Goal: Transaction & Acquisition: Purchase product/service

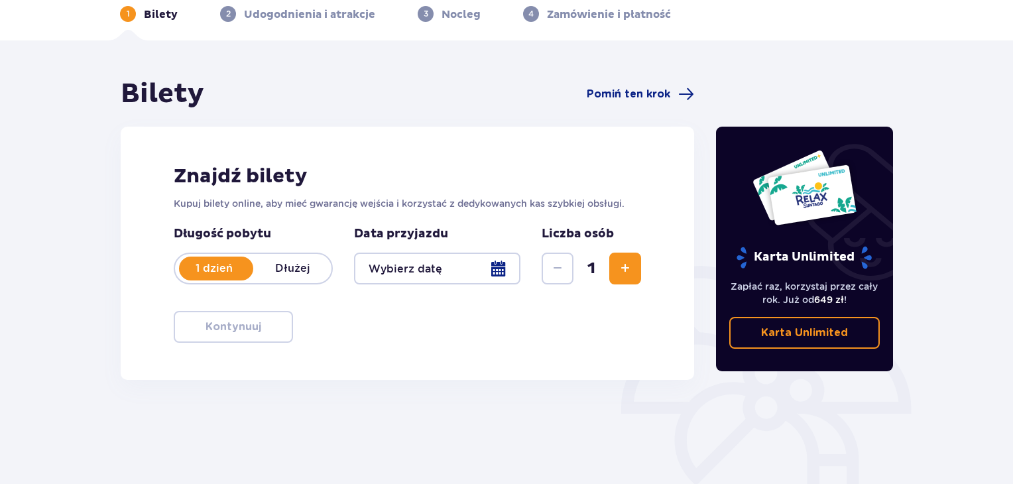
scroll to position [66, 0]
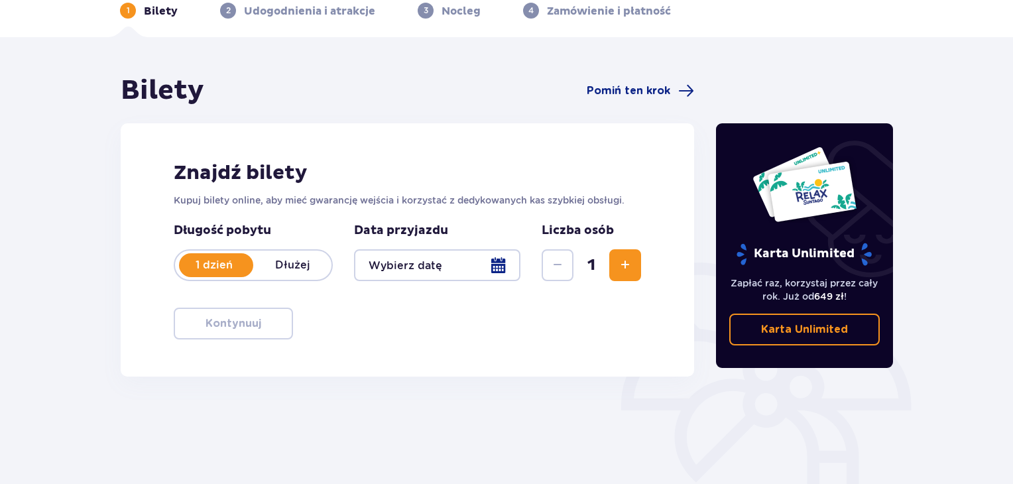
click at [510, 260] on div at bounding box center [437, 265] width 166 height 32
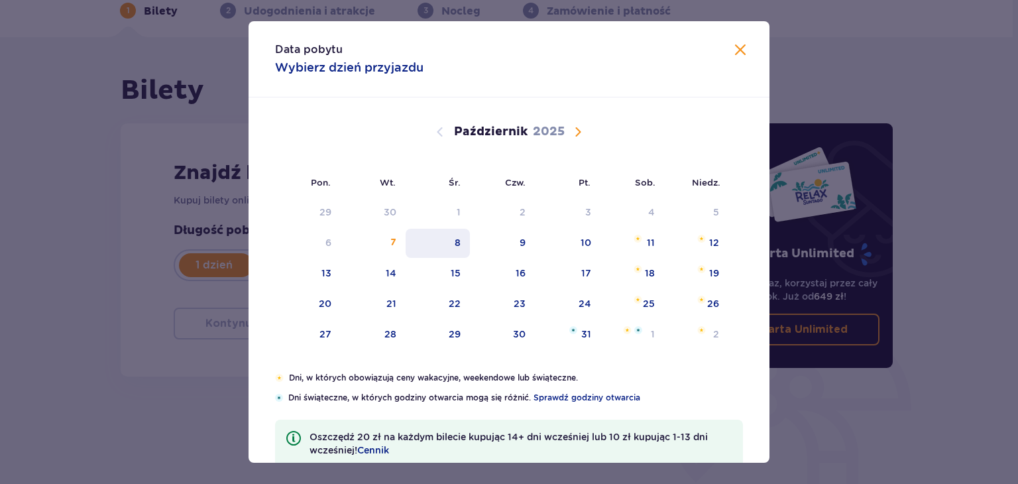
click at [452, 239] on div "8" at bounding box center [438, 243] width 64 height 29
type input "08.10.25"
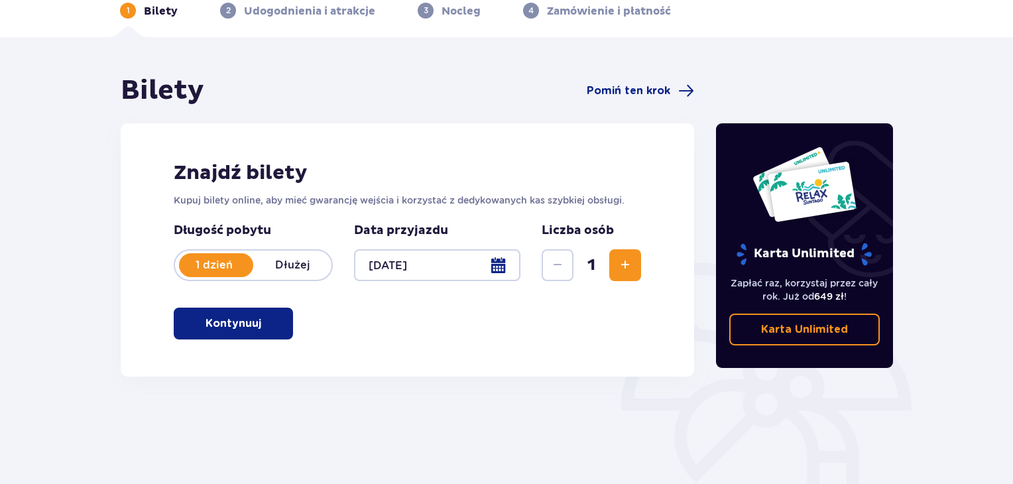
click at [239, 320] on p "Kontynuuj" at bounding box center [233, 323] width 56 height 15
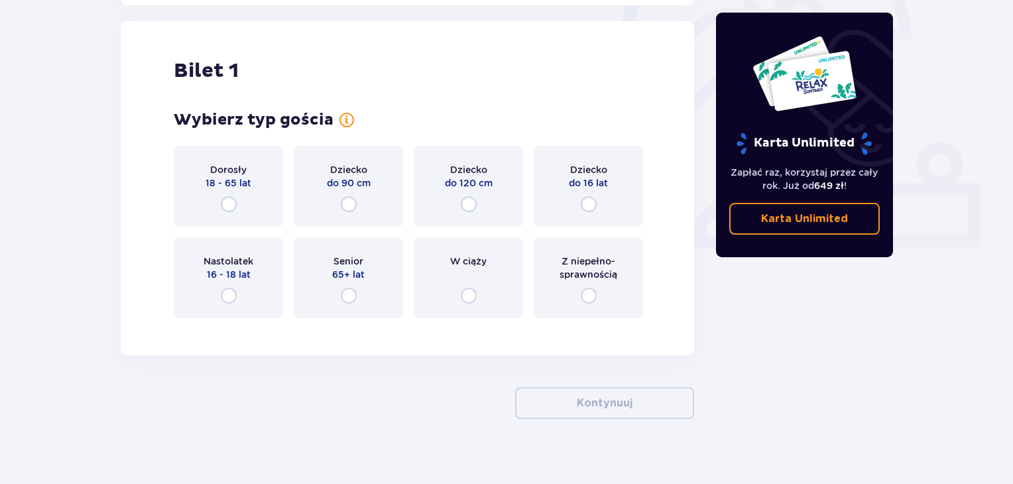
scroll to position [443, 0]
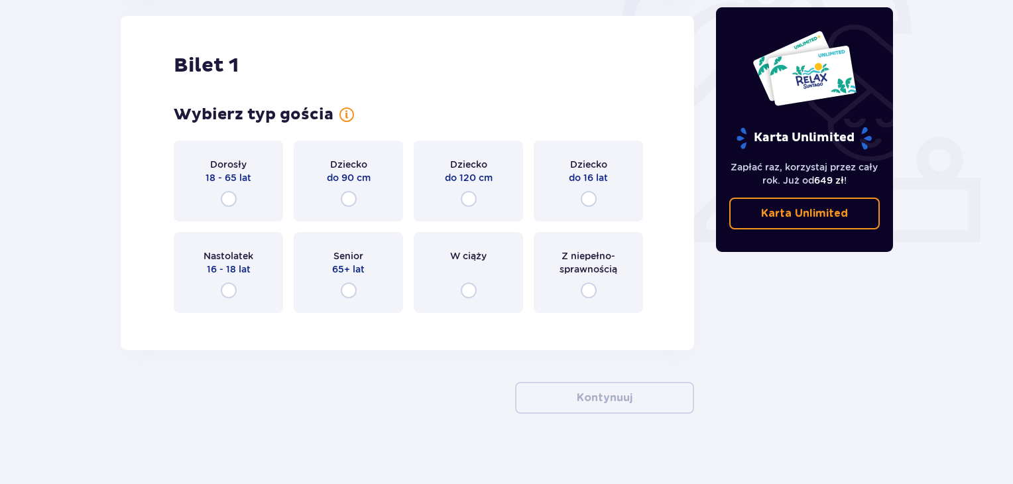
click at [231, 176] on span "18 - 65 lat" at bounding box center [228, 177] width 46 height 13
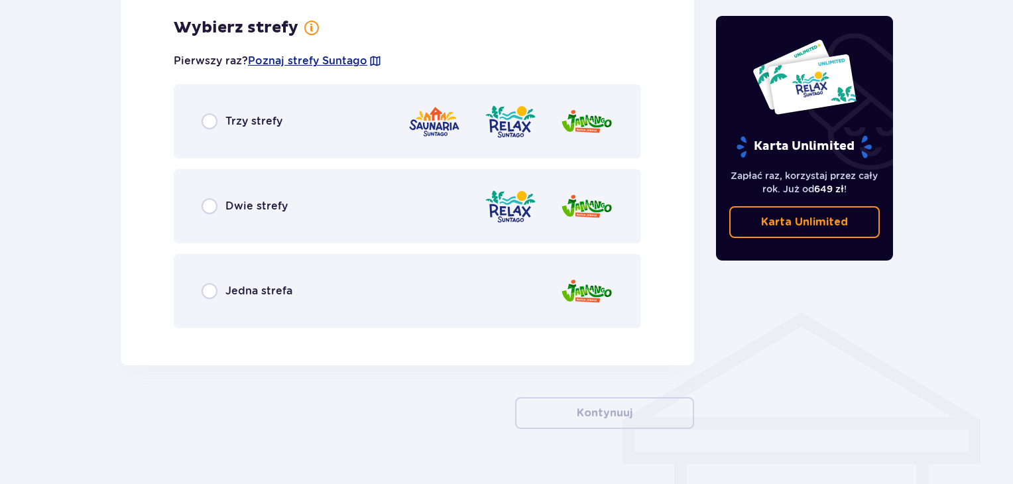
scroll to position [766, 0]
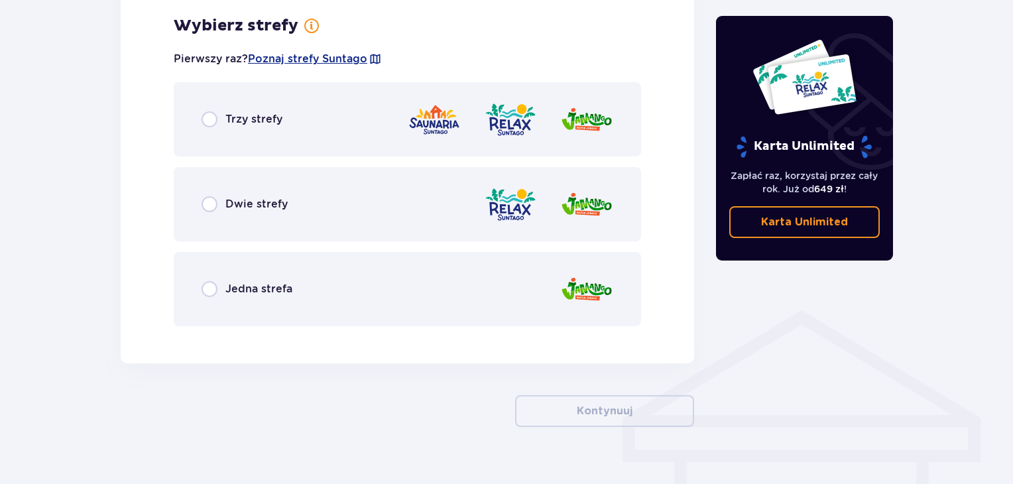
click at [300, 205] on div "Dwie strefy" at bounding box center [407, 204] width 467 height 74
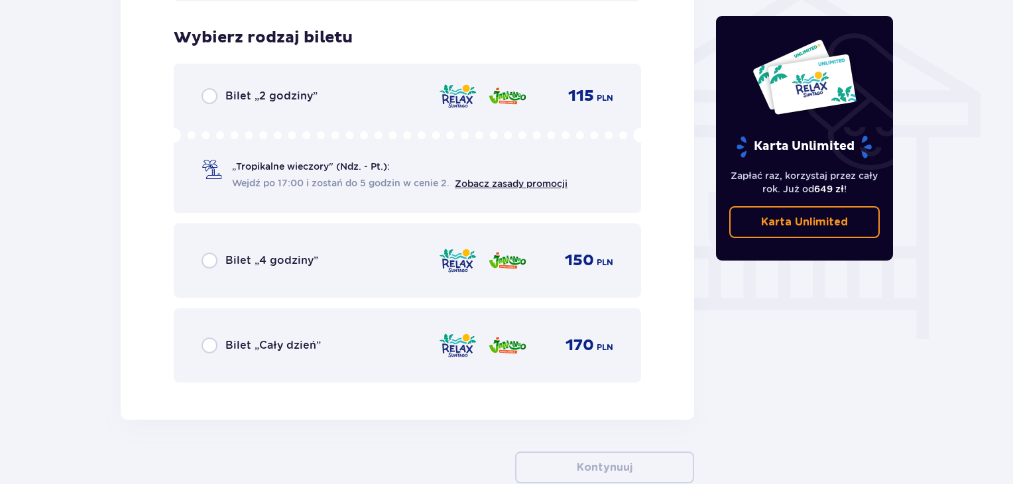
scroll to position [1103, 0]
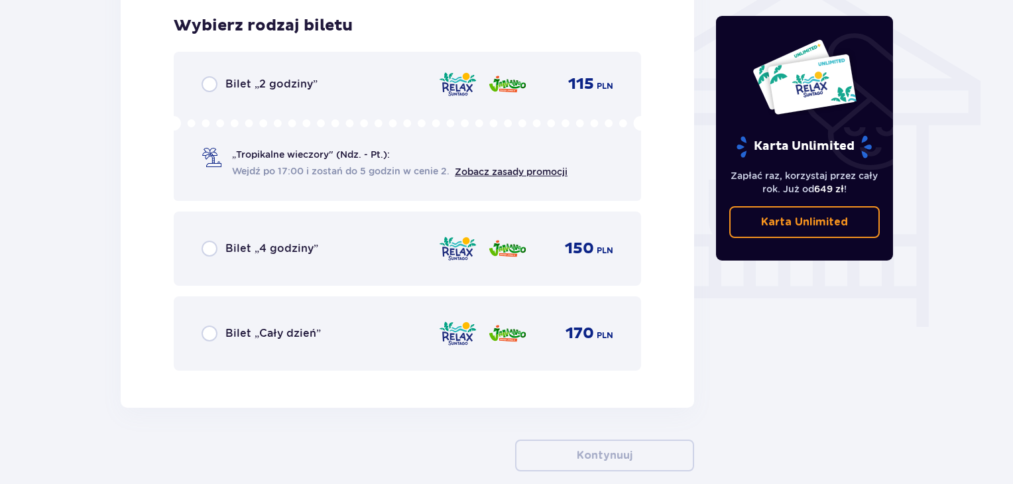
click at [300, 335] on span "Bilet „Cały dzień”" at bounding box center [272, 333] width 95 height 15
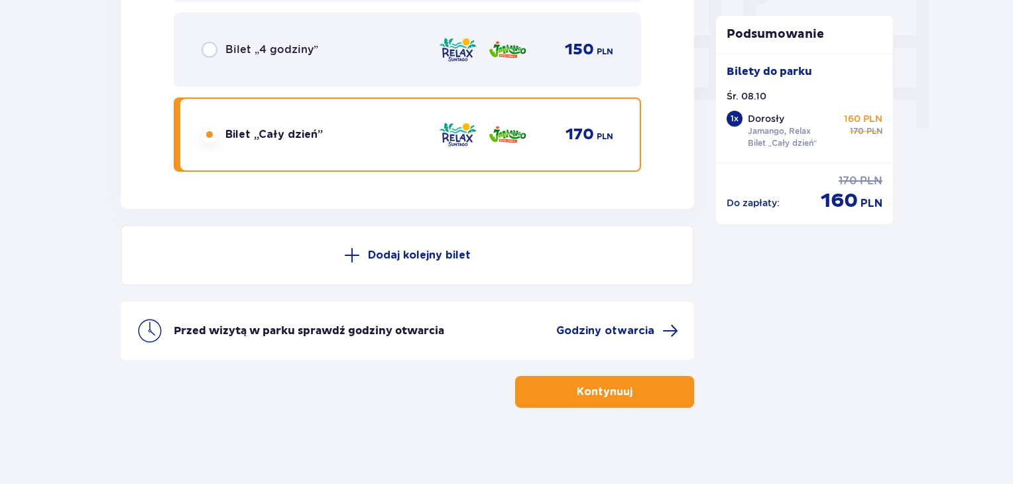
scroll to position [1304, 0]
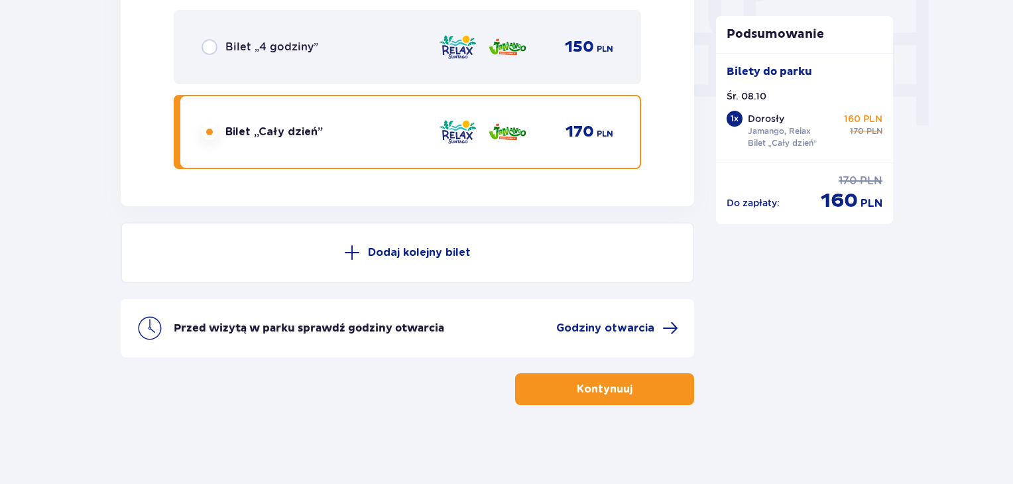
click at [628, 388] on span "button" at bounding box center [635, 389] width 16 height 16
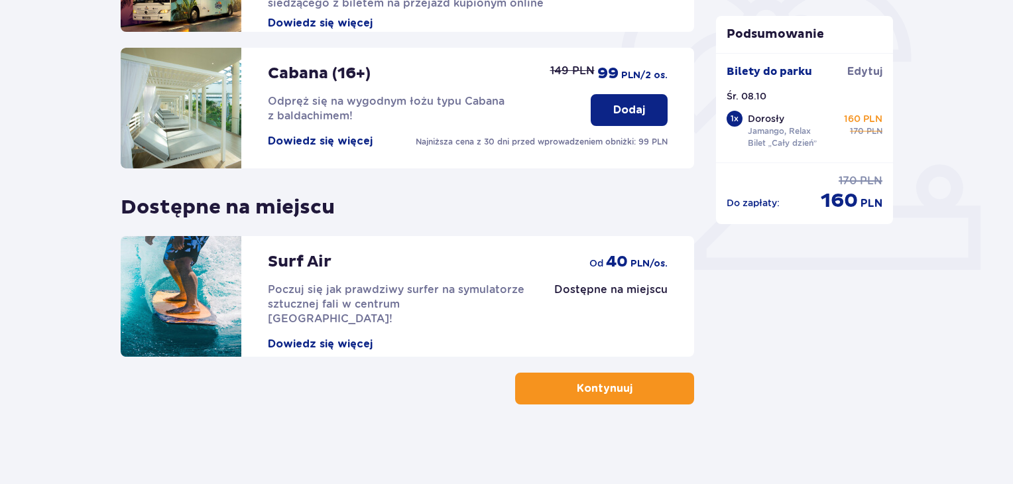
click at [610, 377] on button "Kontynuuj" at bounding box center [604, 388] width 179 height 32
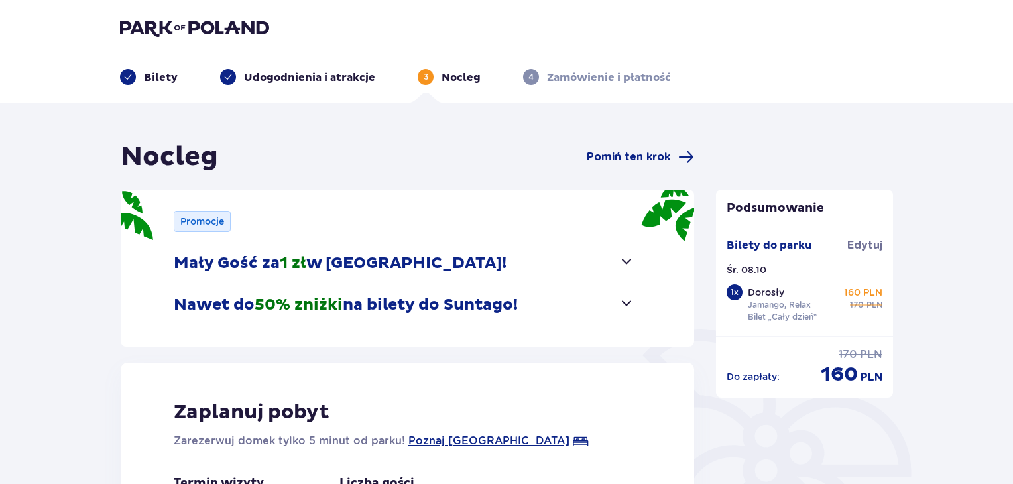
click at [615, 307] on button "Nawet do 50% zniżki na bilety do Suntago!" at bounding box center [404, 304] width 461 height 41
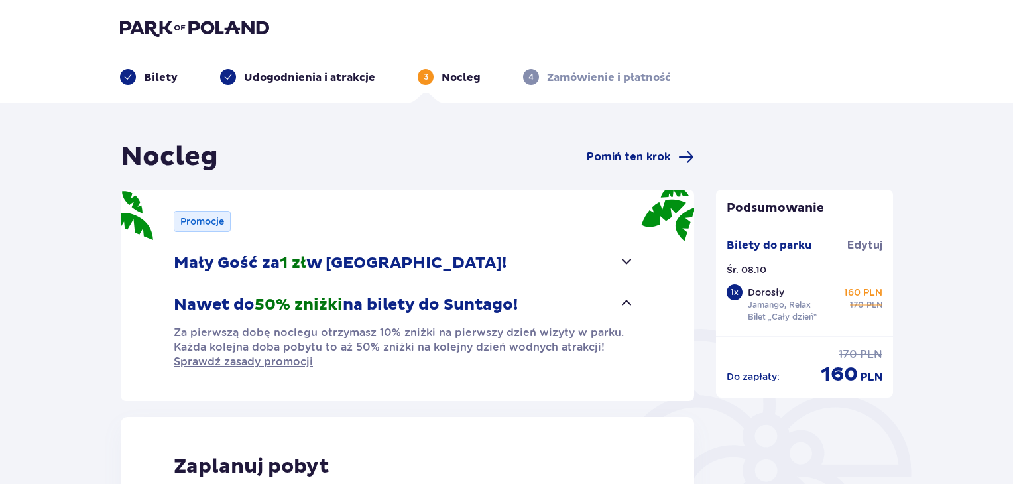
click at [616, 308] on button "Nawet do 50% zniżki na bilety do Suntago!" at bounding box center [404, 304] width 461 height 41
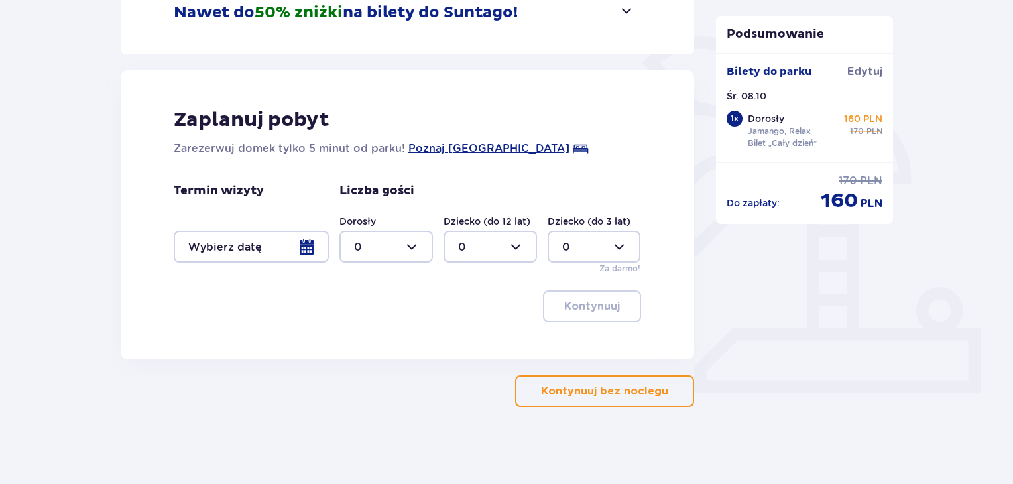
scroll to position [294, 0]
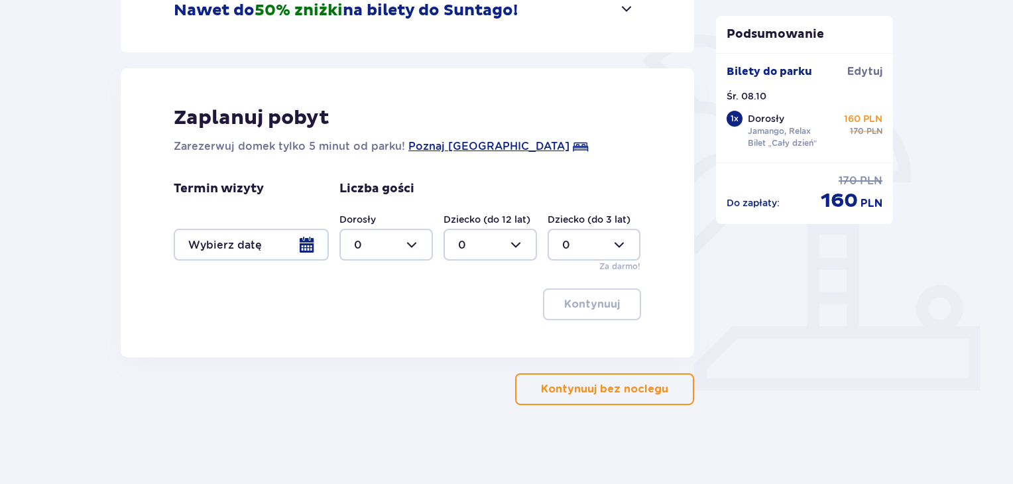
click at [604, 392] on p "Kontynuuj bez noclegu" at bounding box center [604, 389] width 127 height 15
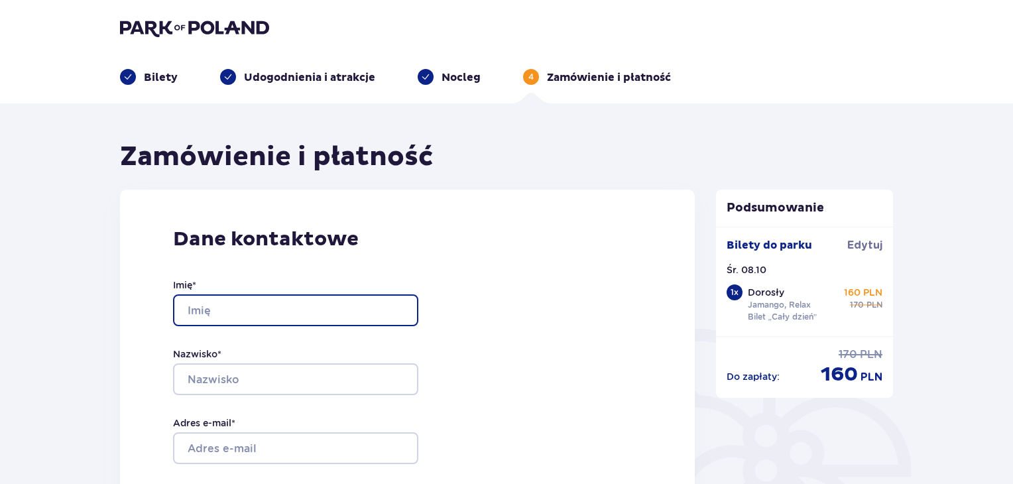
click at [294, 302] on input "Imię *" at bounding box center [295, 310] width 245 height 32
type input "Jakub"
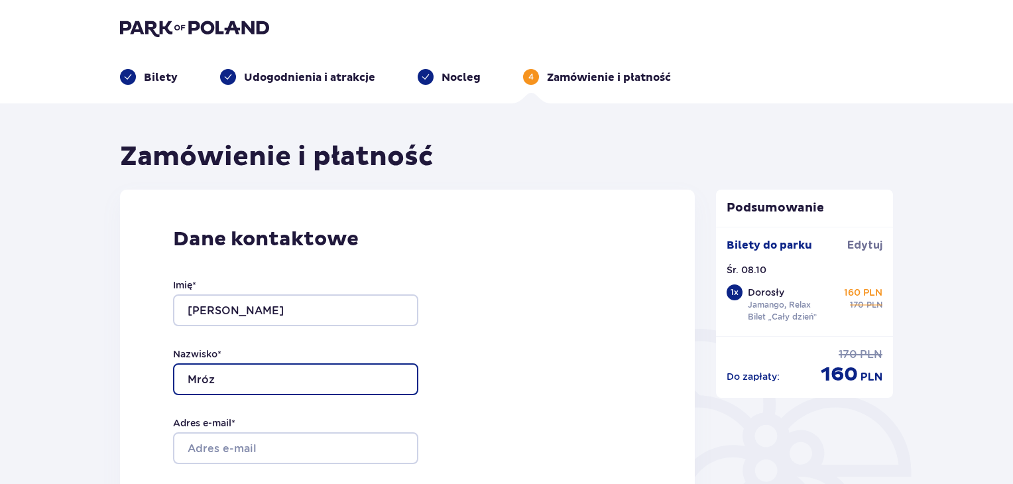
type input "Mróz"
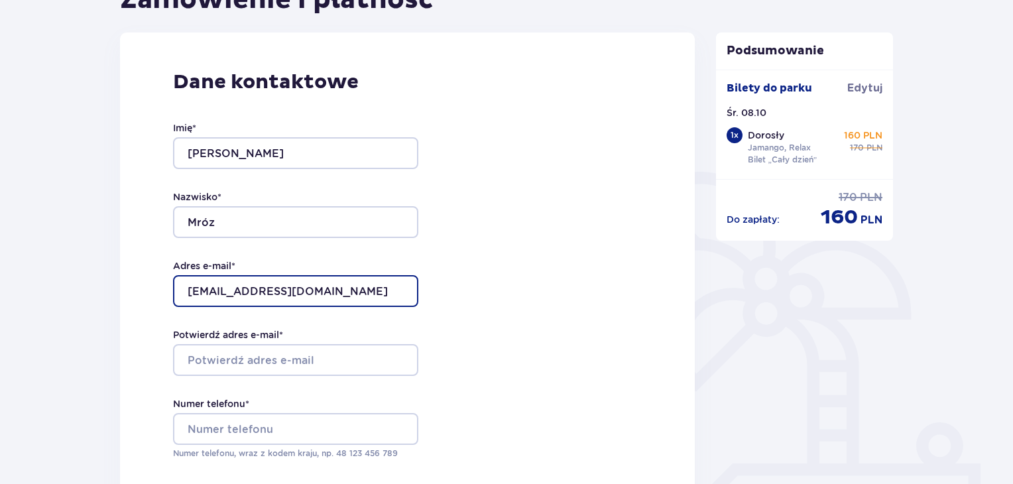
scroll to position [199, 0]
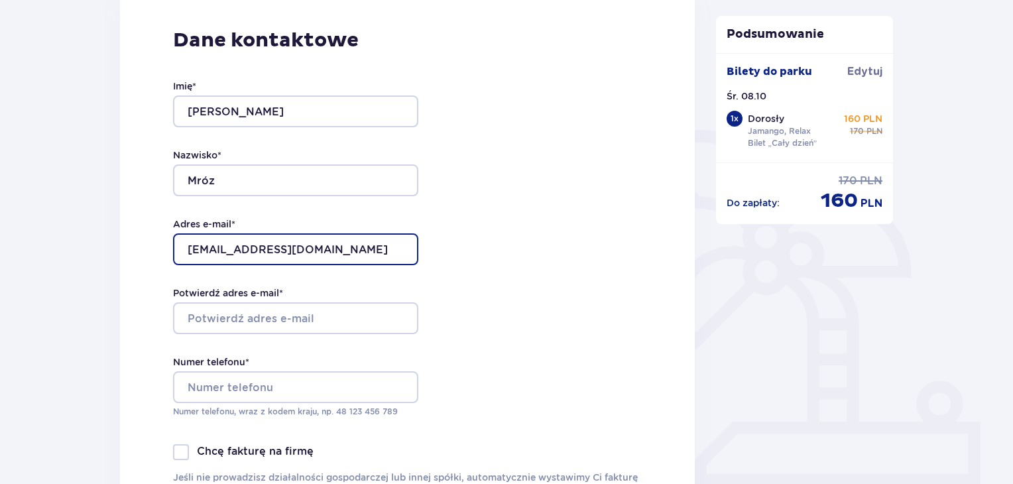
type input "jakub93m@gmail.com"
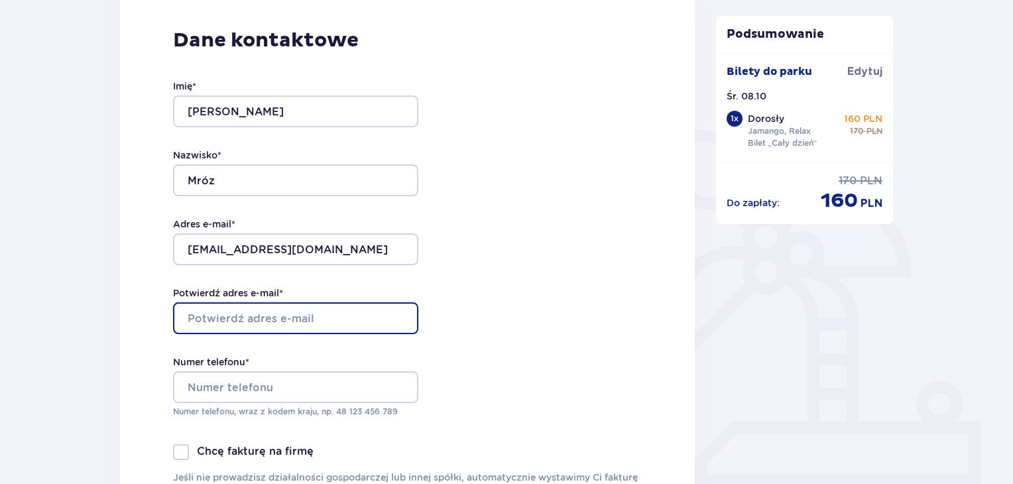
click at [321, 323] on input "Potwierdź adres e-mail *" at bounding box center [295, 318] width 245 height 32
type input "jakub93m@gmail.com"
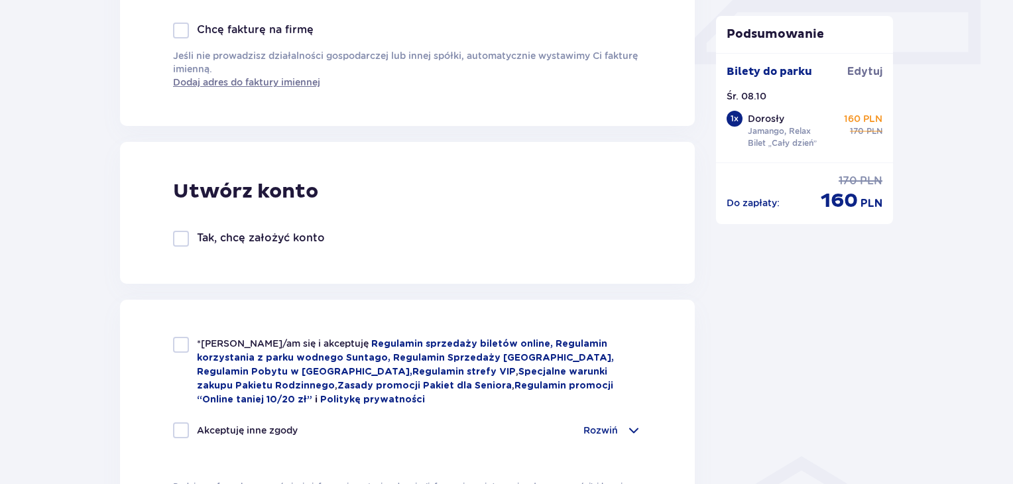
scroll to position [729, 0]
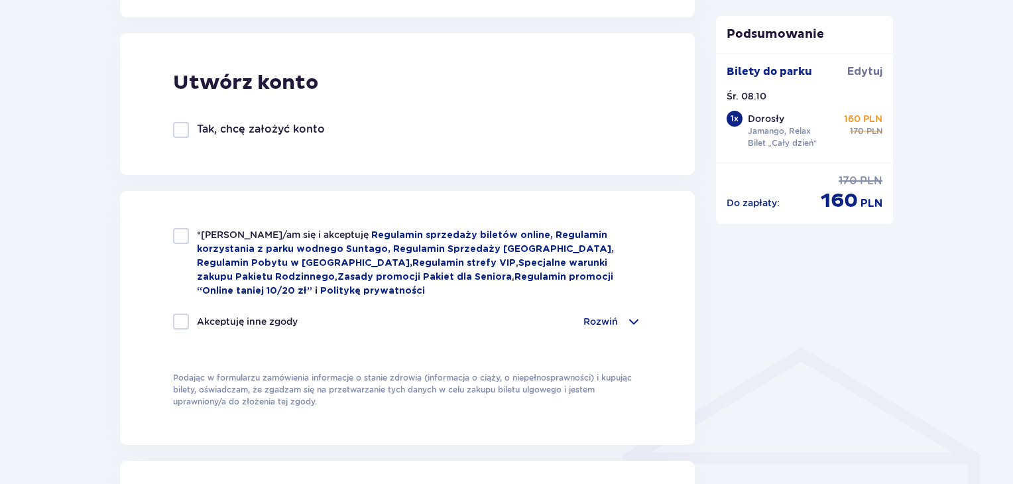
type input "48720802168"
drag, startPoint x: 182, startPoint y: 235, endPoint x: 191, endPoint y: 239, distance: 10.1
click at [182, 235] on div at bounding box center [181, 236] width 16 height 16
checkbox input "true"
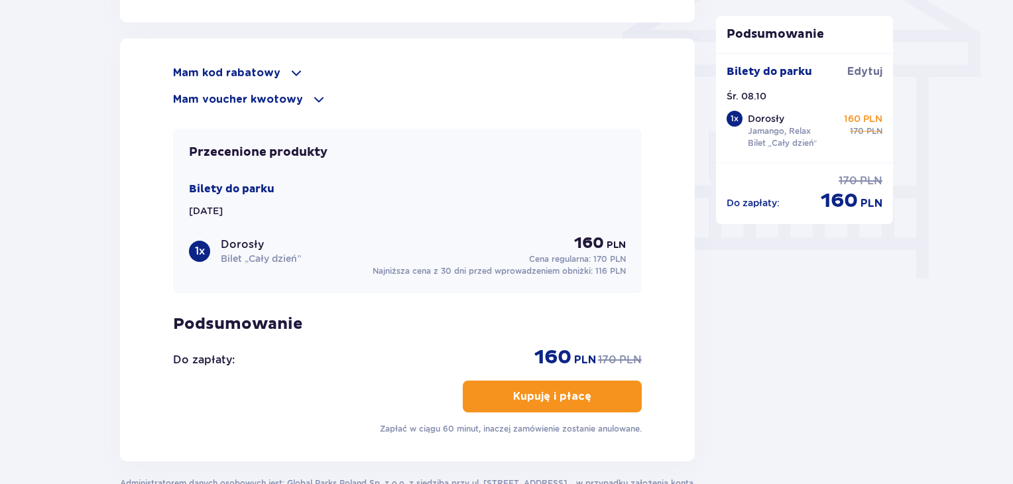
scroll to position [1259, 0]
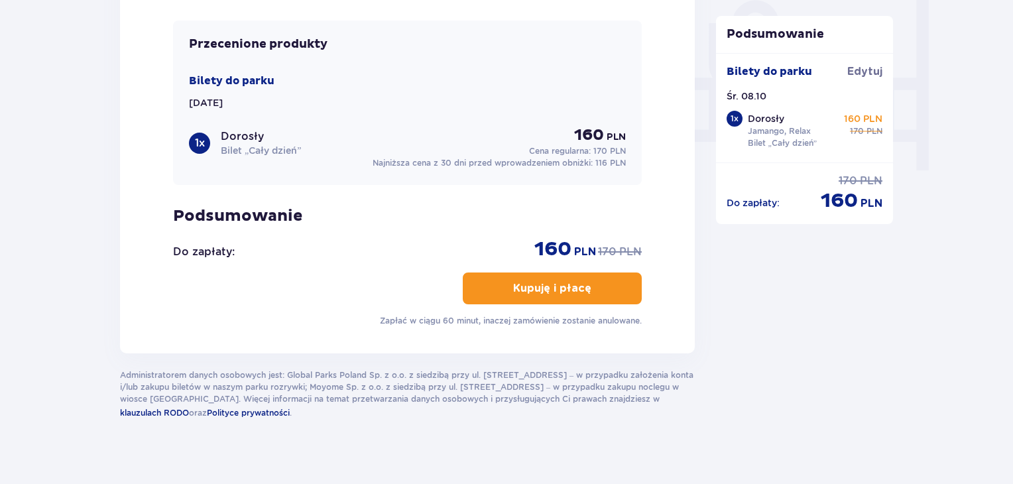
click at [575, 292] on p "Kupuję i płacę" at bounding box center [552, 288] width 78 height 15
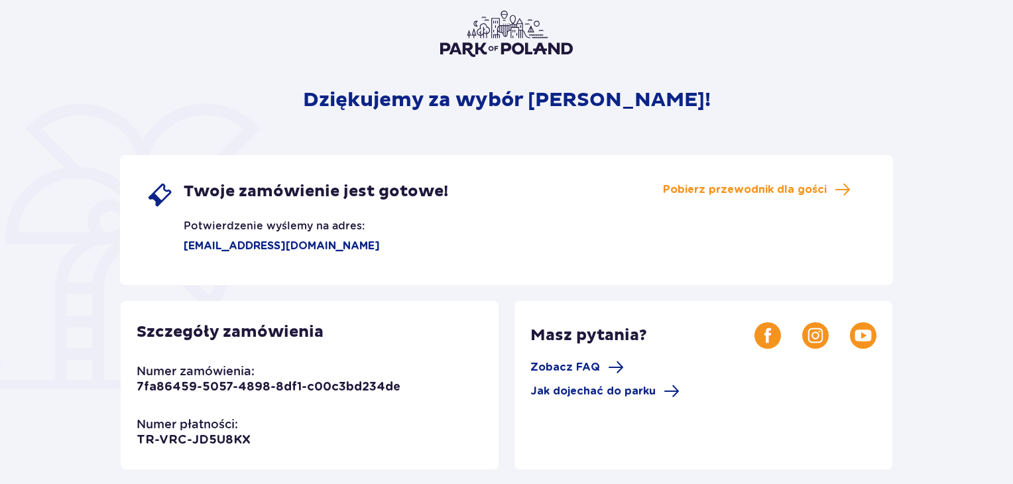
scroll to position [133, 0]
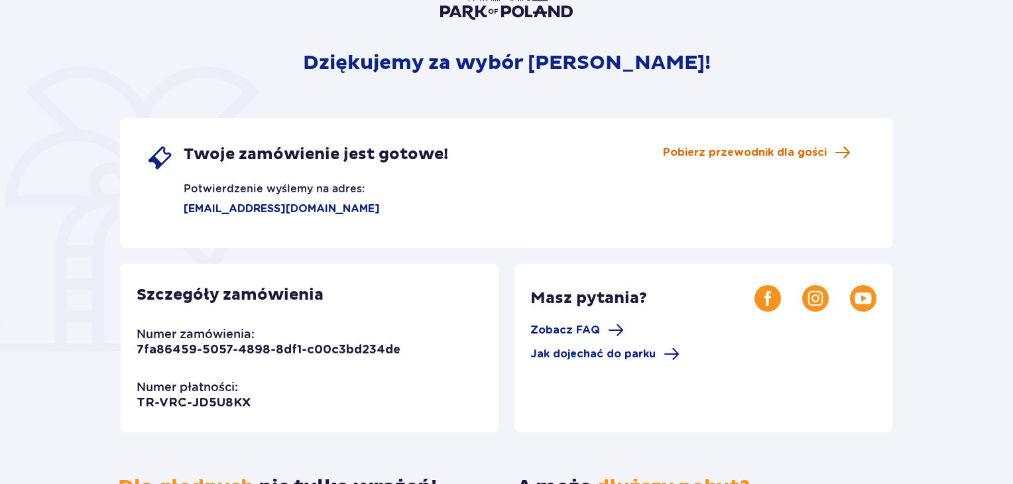
click at [775, 149] on span "Pobierz przewodnik dla gości" at bounding box center [745, 152] width 164 height 15
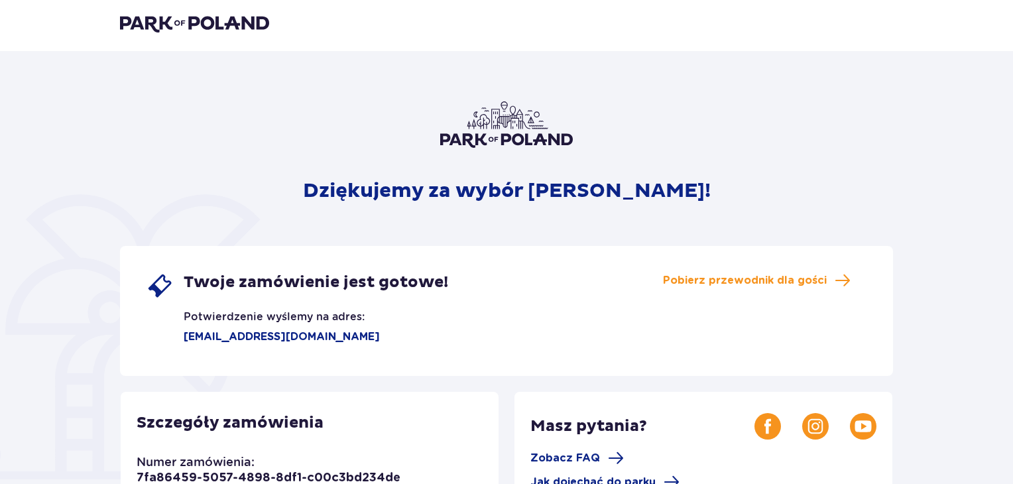
scroll to position [0, 0]
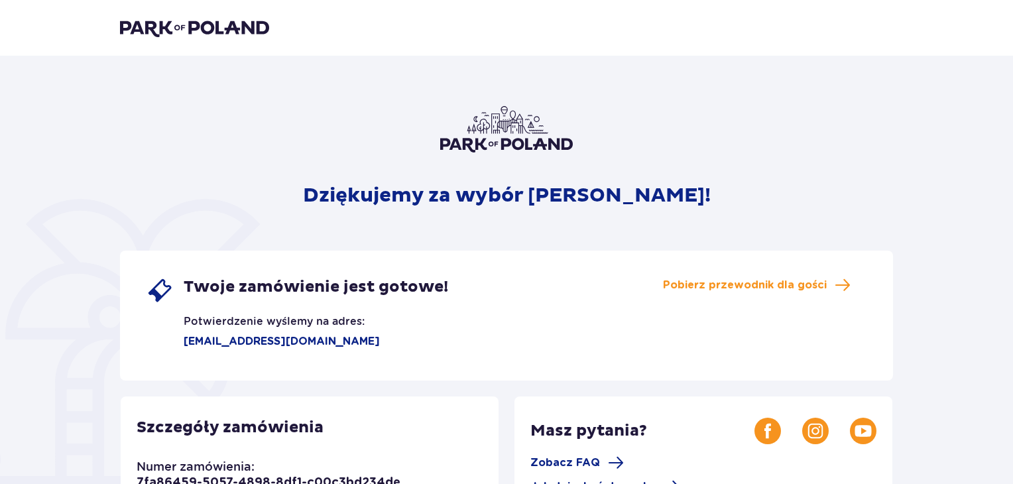
click at [254, 25] on img at bounding box center [194, 28] width 149 height 19
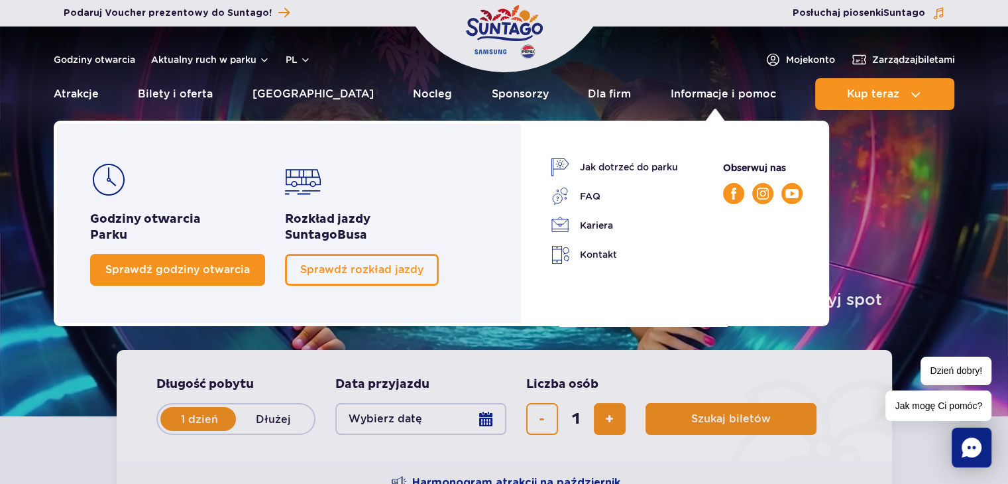
click at [184, 268] on span "Sprawdź godziny otwarcia" at bounding box center [177, 269] width 144 height 13
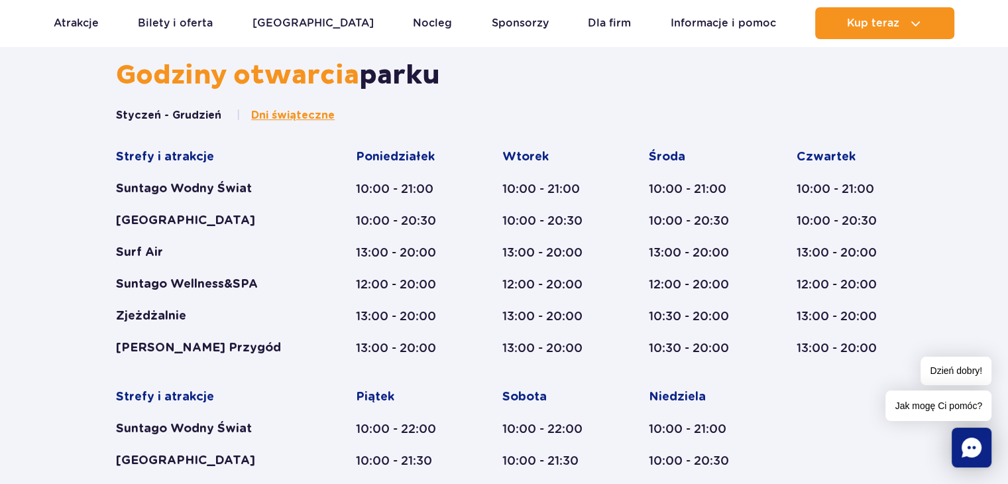
scroll to position [769, 0]
